Goal: Task Accomplishment & Management: Manage account settings

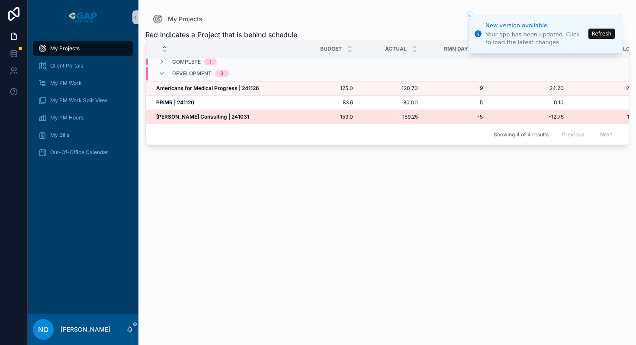
click at [227, 115] on div "[PERSON_NAME] Consulting | 241031 [PERSON_NAME] Consulting | 241031" at bounding box center [222, 116] width 132 height 7
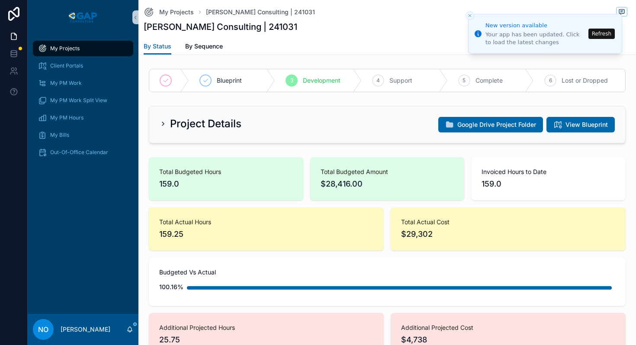
click at [471, 15] on line "Close toast" at bounding box center [470, 15] width 3 height 3
click at [470, 17] on icon "Close toast" at bounding box center [470, 15] width 5 height 5
click at [472, 15] on icon "Close toast" at bounding box center [470, 15] width 5 height 5
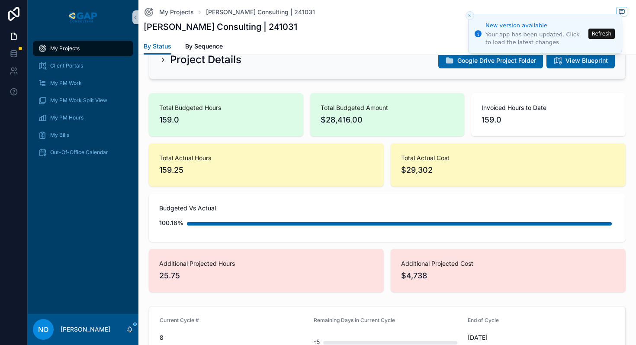
scroll to position [63, 0]
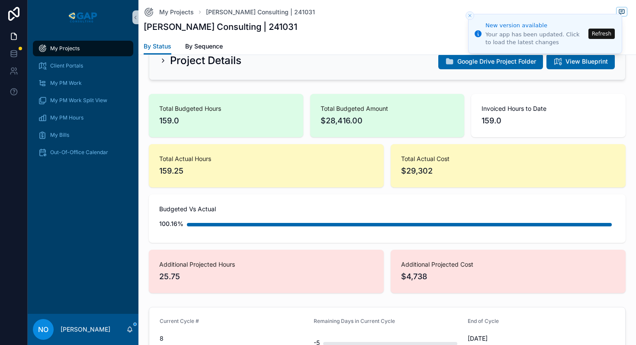
click at [470, 17] on icon "Close toast" at bounding box center [470, 15] width 5 height 5
click at [185, 15] on span "My Projects" at bounding box center [176, 12] width 35 height 9
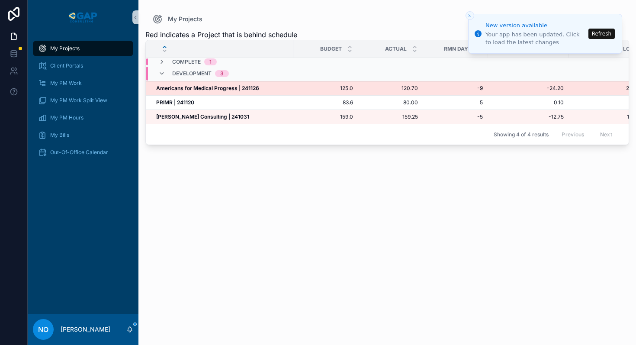
click at [401, 89] on span "120.70" at bounding box center [391, 88] width 55 height 7
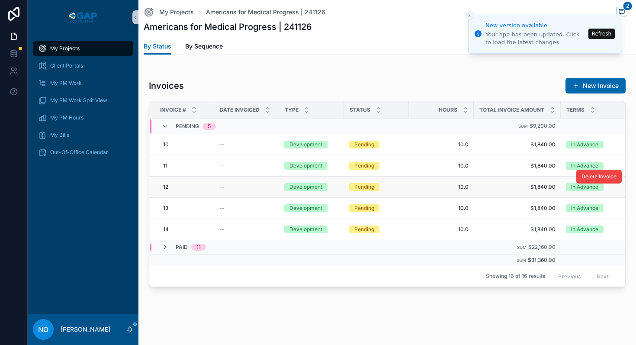
scroll to position [958, 0]
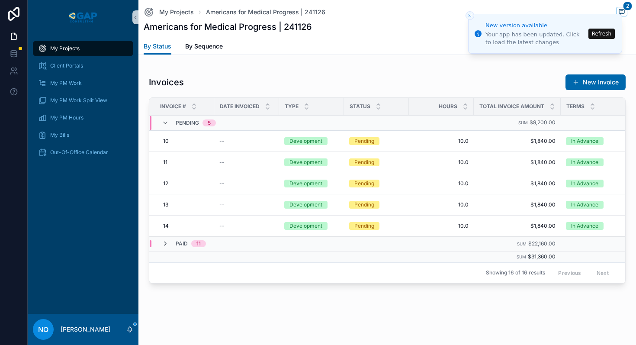
click at [168, 242] on icon "scrollable content" at bounding box center [165, 243] width 7 height 7
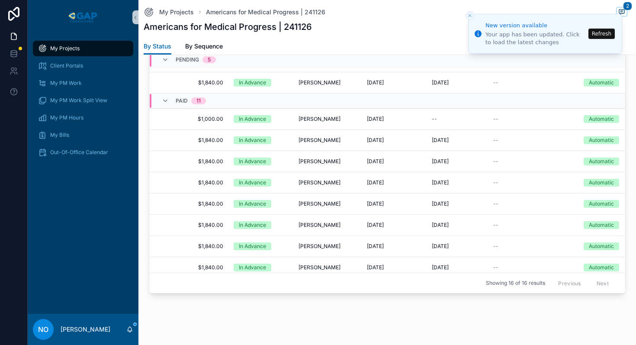
scroll to position [160, 332]
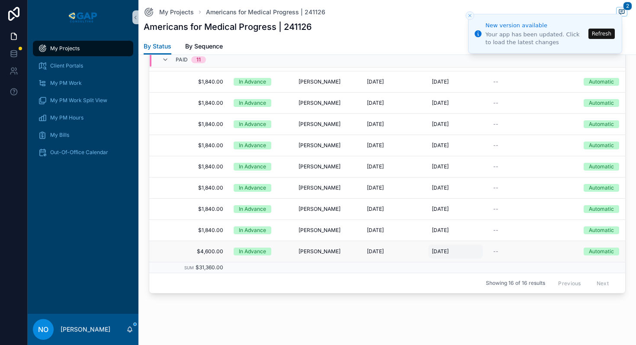
click at [443, 250] on span "7/30/2025" at bounding box center [440, 251] width 17 height 7
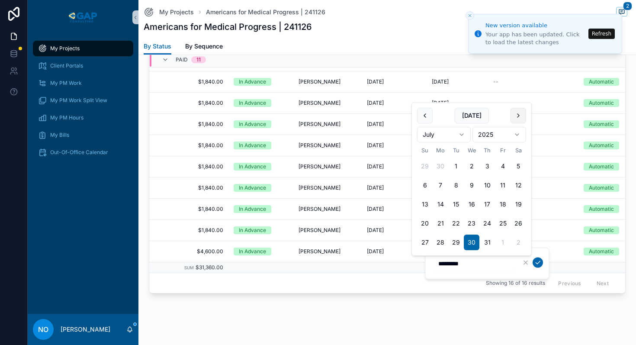
click at [519, 116] on button "scrollable content" at bounding box center [519, 116] width 16 height 16
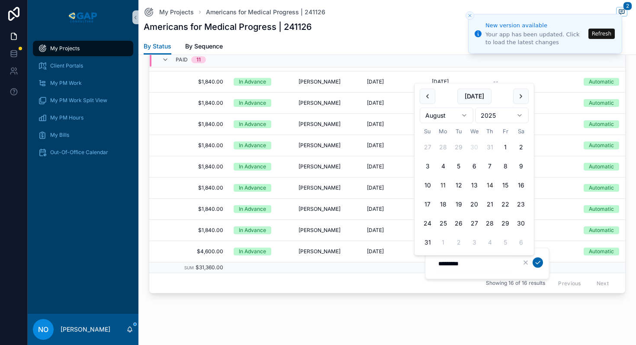
click at [492, 184] on button "14" at bounding box center [490, 185] width 16 height 16
type input "*********"
click at [539, 263] on icon "scrollable content" at bounding box center [538, 262] width 7 height 7
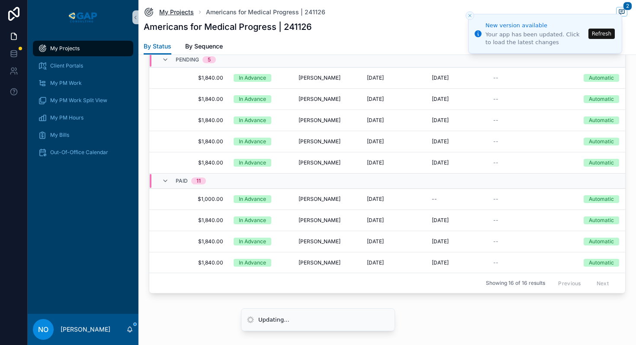
click at [185, 13] on span "My Projects" at bounding box center [176, 12] width 35 height 9
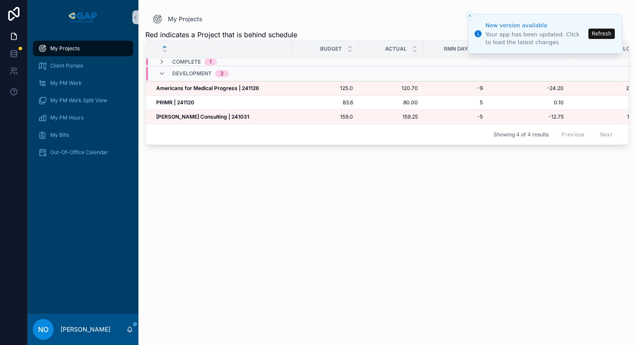
click at [470, 16] on icon "Close toast" at bounding box center [470, 15] width 5 height 5
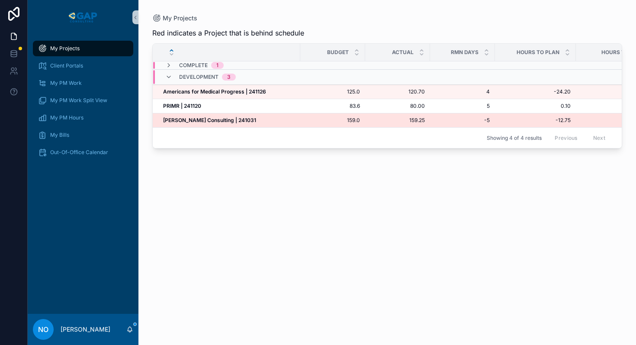
click at [226, 121] on strong "[PERSON_NAME] Consulting | 241031" at bounding box center [209, 120] width 93 height 6
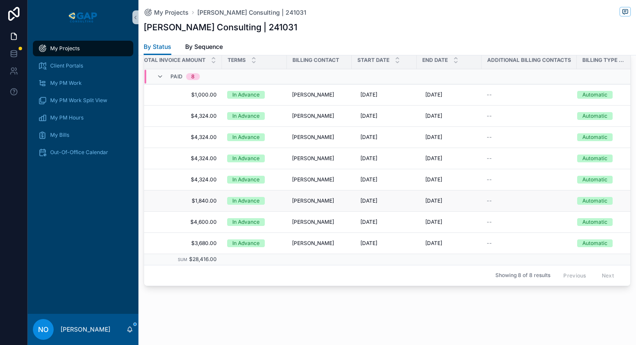
scroll to position [0, 346]
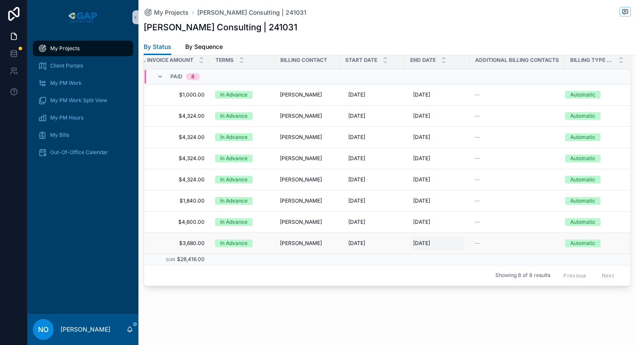
click at [427, 246] on span "[DATE]" at bounding box center [421, 243] width 17 height 7
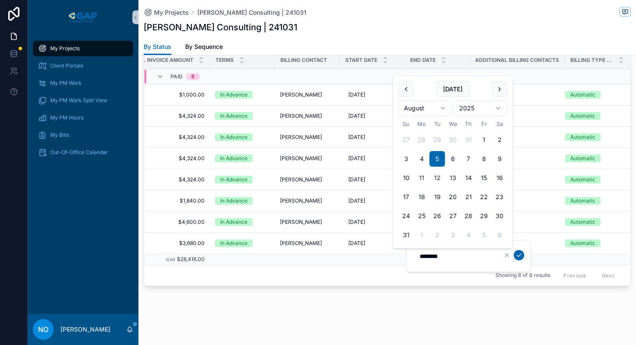
click at [437, 178] on button "12" at bounding box center [438, 178] width 16 height 16
type input "*********"
click at [520, 254] on icon "scrollable content" at bounding box center [519, 255] width 7 height 7
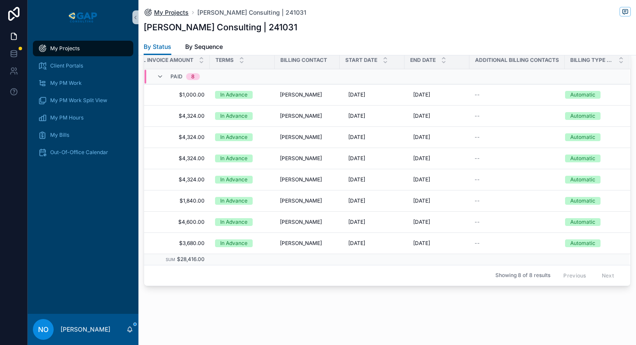
click at [175, 15] on span "My Projects" at bounding box center [171, 12] width 35 height 9
